Goal: Transaction & Acquisition: Purchase product/service

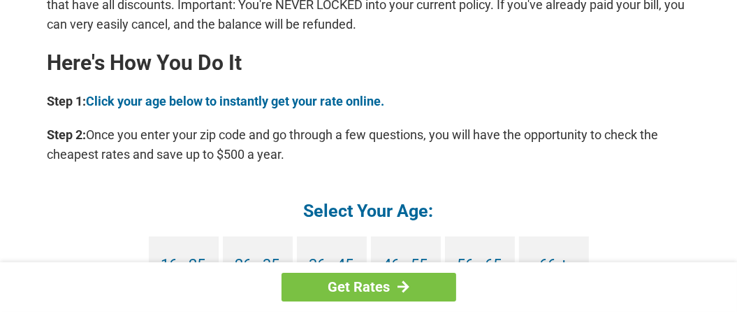
scroll to position [1257, 0]
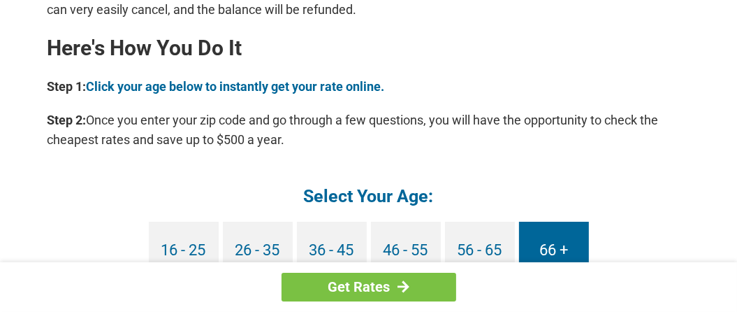
click at [545, 249] on link "66 +" at bounding box center [554, 250] width 70 height 58
click at [551, 248] on link "66 +" at bounding box center [554, 250] width 70 height 58
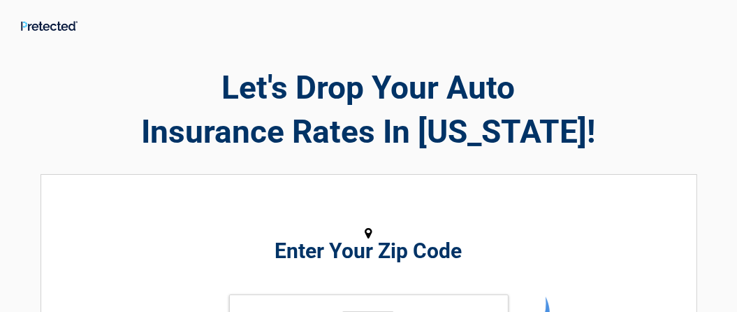
click at [327, 208] on div "Enter Your Zip Code GET STARTED" at bounding box center [369, 318] width 502 height 259
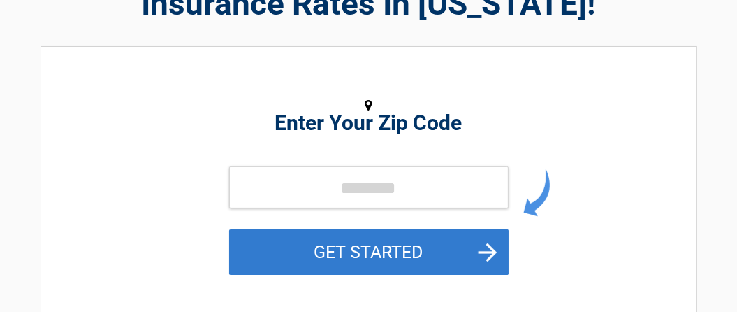
scroll to position [140, 0]
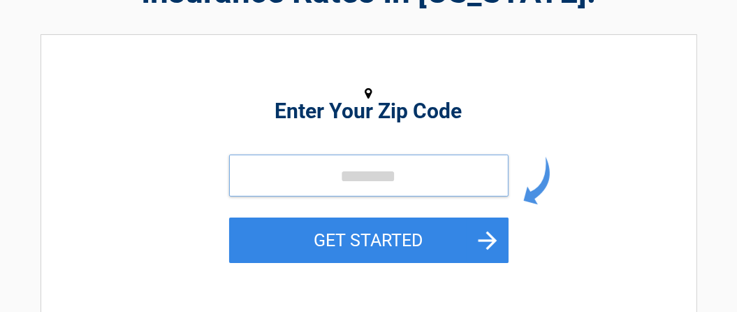
click at [245, 159] on input "tel" at bounding box center [368, 175] width 279 height 42
type input "*****"
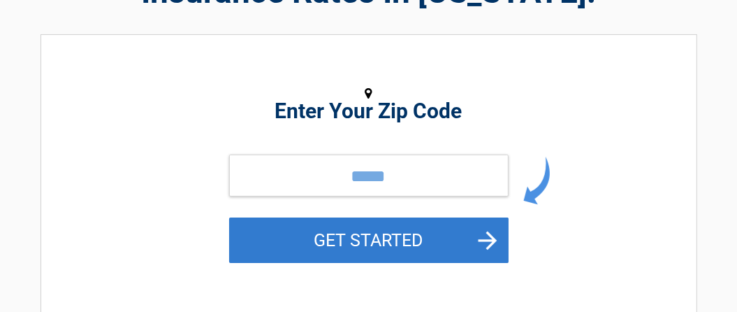
click at [401, 241] on button "GET STARTED" at bounding box center [368, 239] width 279 height 45
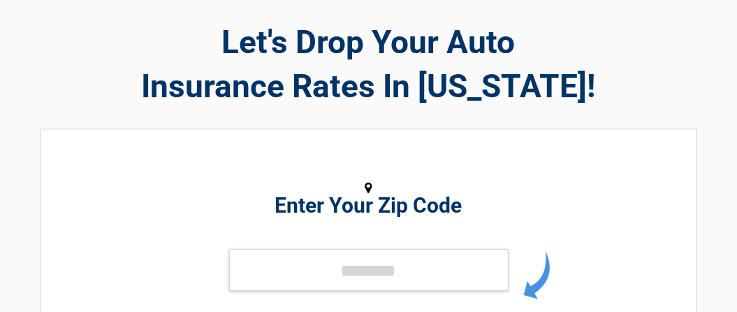
scroll to position [70, 0]
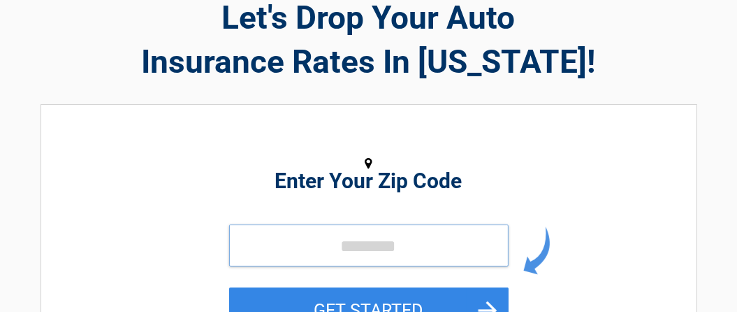
click at [386, 240] on input "tel" at bounding box center [368, 245] width 279 height 42
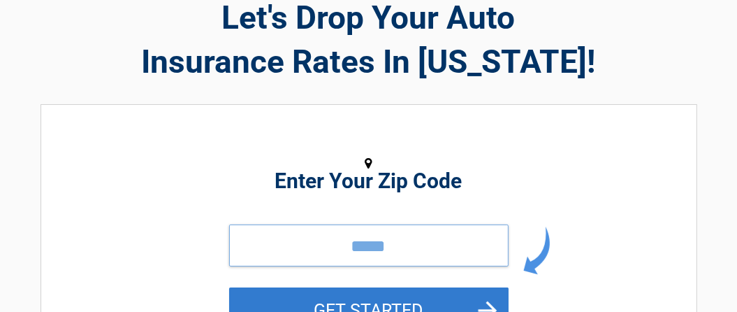
type input "*****"
click at [389, 295] on button "GET STARTED" at bounding box center [368, 309] width 279 height 45
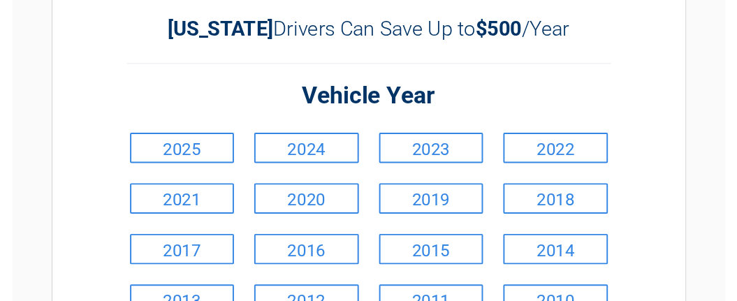
scroll to position [140, 0]
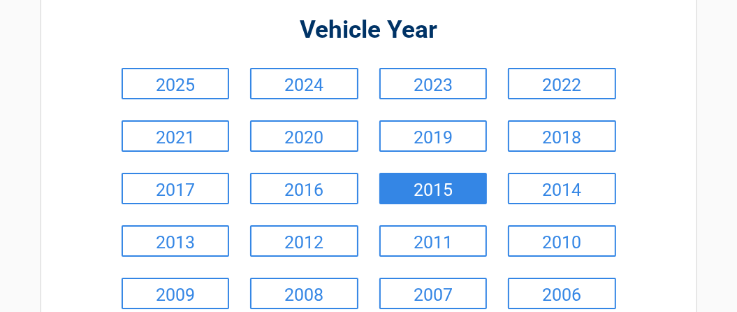
click at [469, 188] on link "2015" at bounding box center [433, 188] width 108 height 31
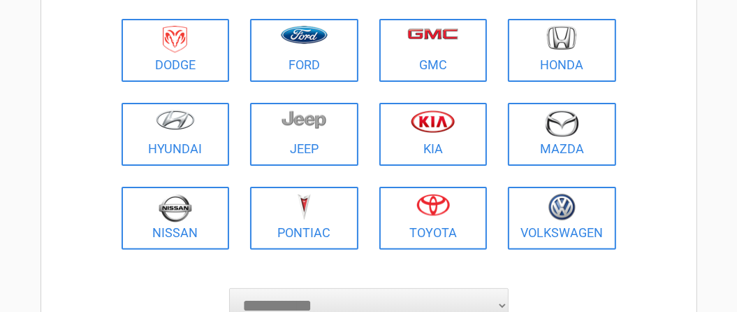
scroll to position [279, 0]
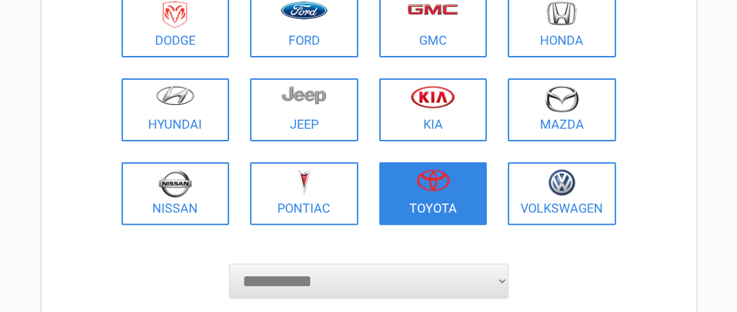
click at [453, 186] on figure at bounding box center [434, 184] width 92 height 31
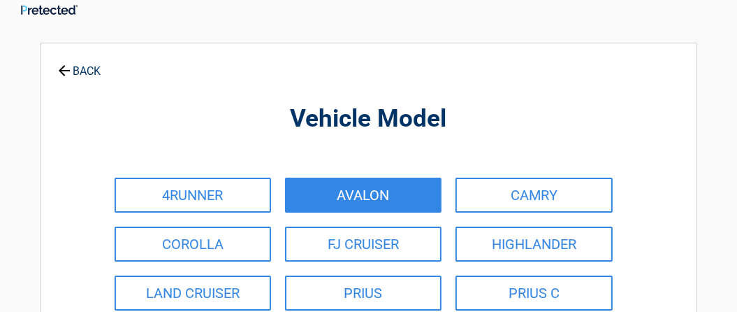
scroll to position [0, 0]
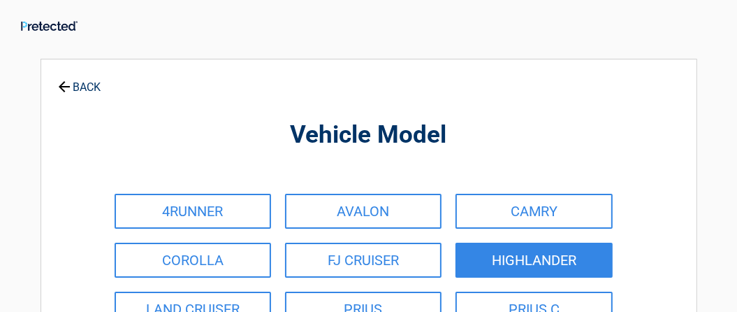
click at [494, 256] on link "HIGHLANDER" at bounding box center [533, 259] width 156 height 35
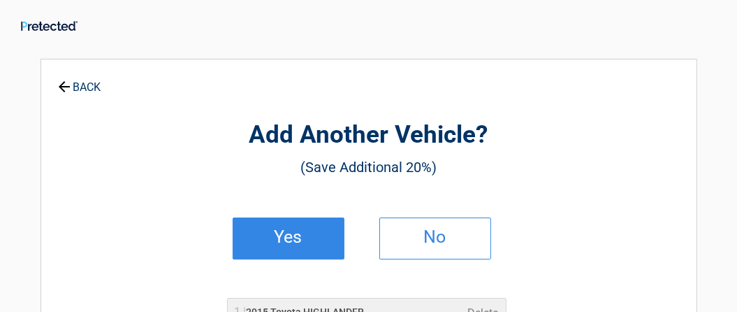
click at [312, 233] on h2 "Yes" at bounding box center [288, 237] width 82 height 10
